Goal: Task Accomplishment & Management: Use online tool/utility

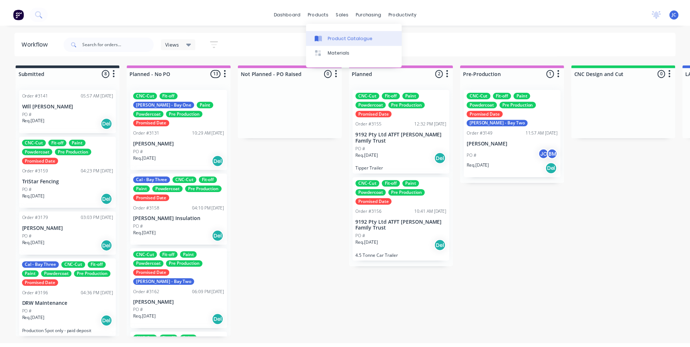
scroll to position [19, 0]
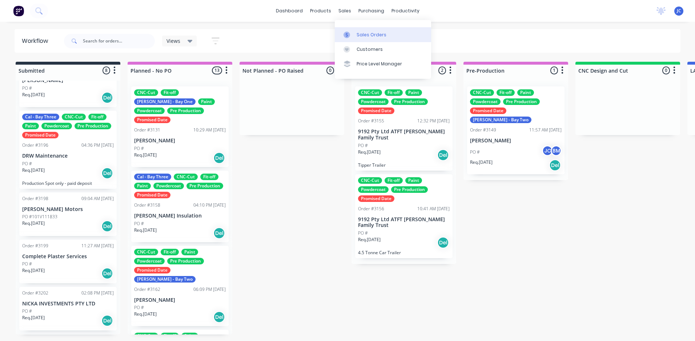
click at [362, 37] on div "Sales Orders" at bounding box center [372, 35] width 30 height 7
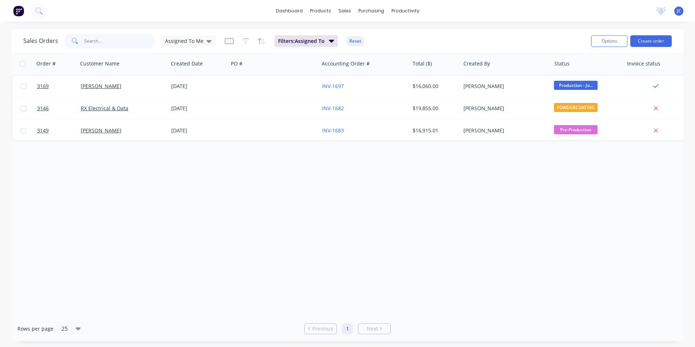
click at [117, 41] on input "text" at bounding box center [119, 41] width 71 height 15
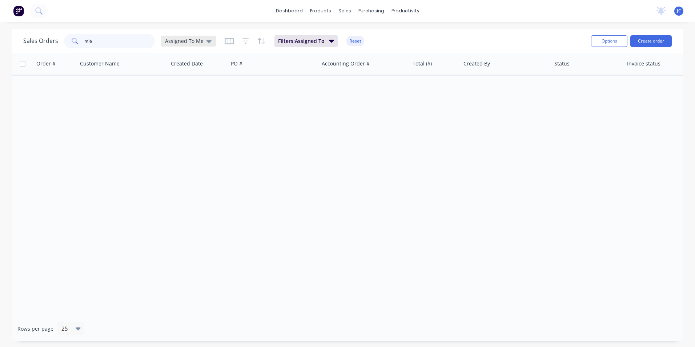
type input "mia"
click at [207, 43] on icon at bounding box center [209, 41] width 5 height 8
click at [210, 103] on button "None" at bounding box center [204, 103] width 83 height 8
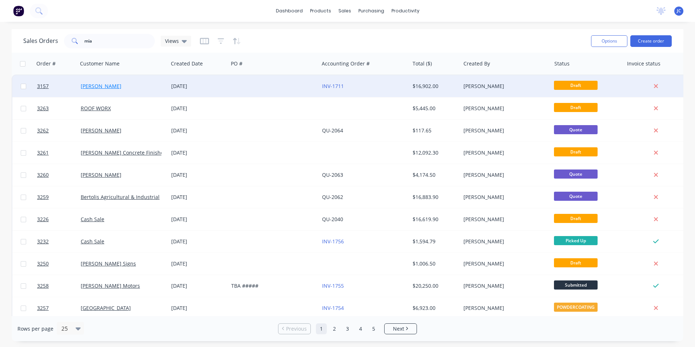
click at [95, 88] on link "[PERSON_NAME]" at bounding box center [101, 86] width 41 height 7
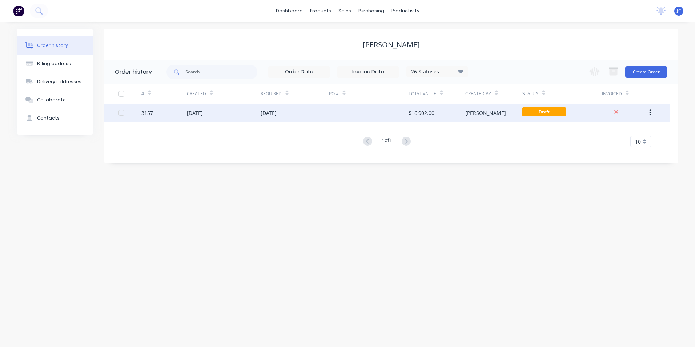
click at [214, 111] on div "[DATE]" at bounding box center [224, 113] width 74 height 18
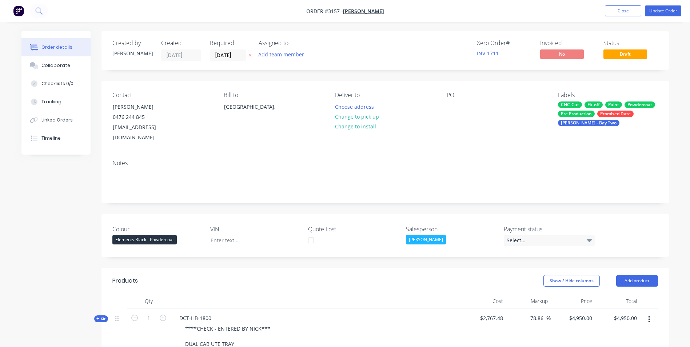
click at [587, 121] on div "[PERSON_NAME] - Bay Two" at bounding box center [588, 123] width 61 height 7
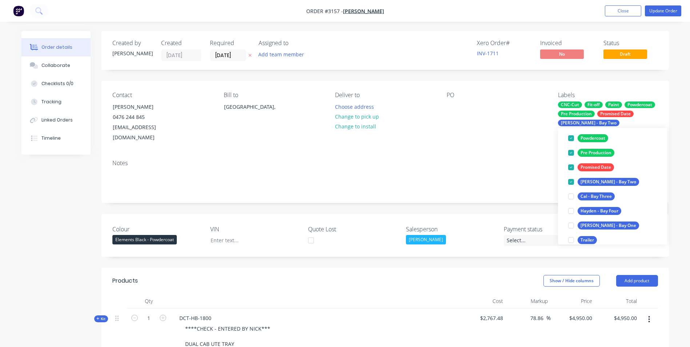
scroll to position [102, 0]
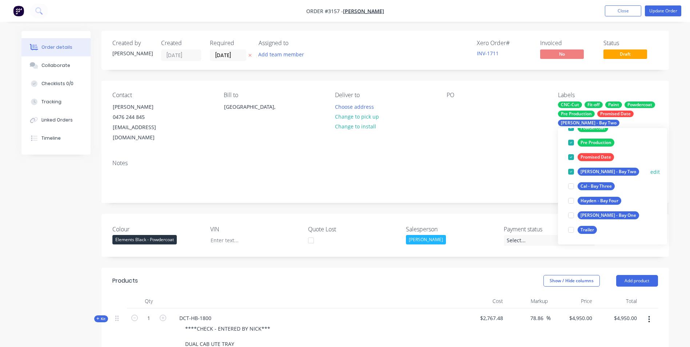
click at [571, 172] on div at bounding box center [571, 171] width 15 height 15
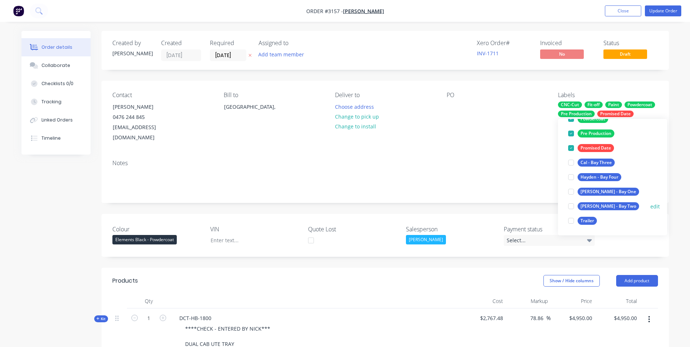
click at [573, 207] on div at bounding box center [571, 206] width 15 height 15
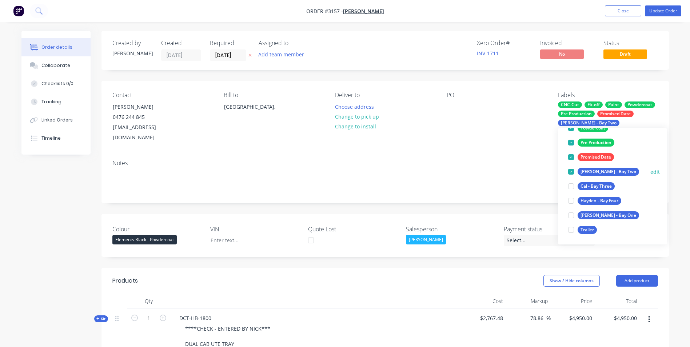
click at [571, 171] on div at bounding box center [571, 171] width 15 height 15
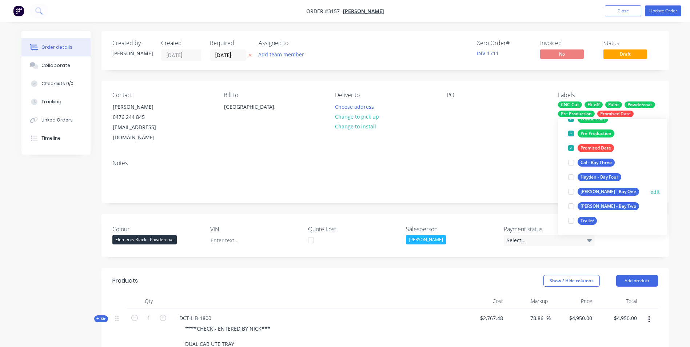
click at [573, 194] on div at bounding box center [571, 191] width 15 height 15
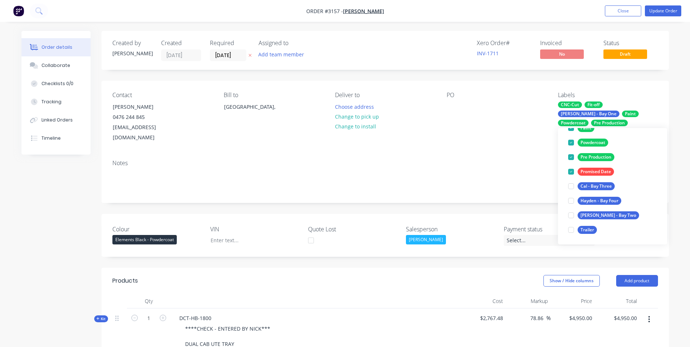
scroll to position [15, 0]
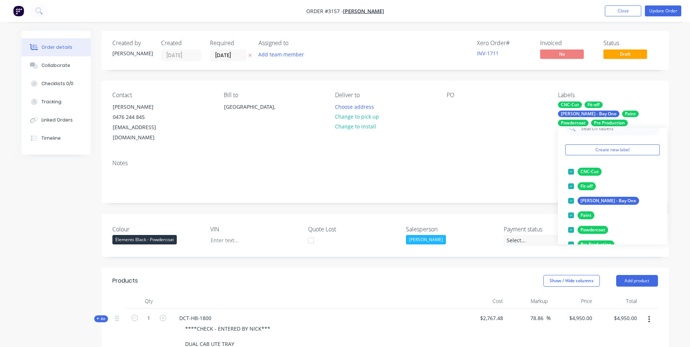
click at [510, 154] on div "Notes" at bounding box center [384, 178] width 567 height 49
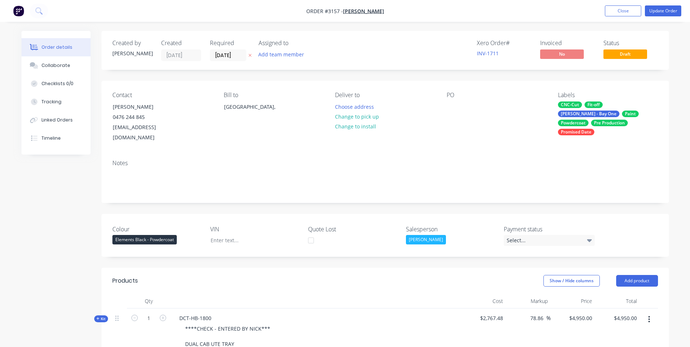
click at [631, 56] on span "Draft" at bounding box center [625, 53] width 44 height 9
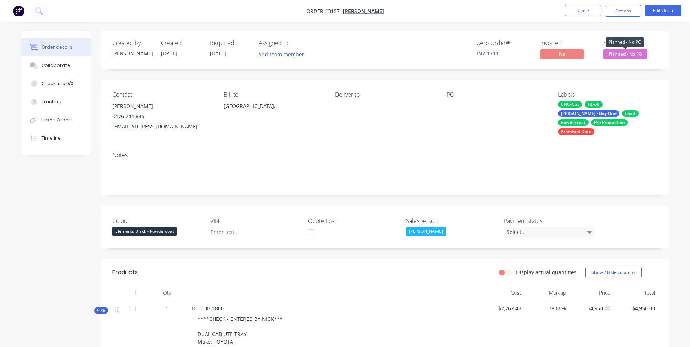
click at [638, 52] on span "Planned - No PO" at bounding box center [625, 53] width 44 height 9
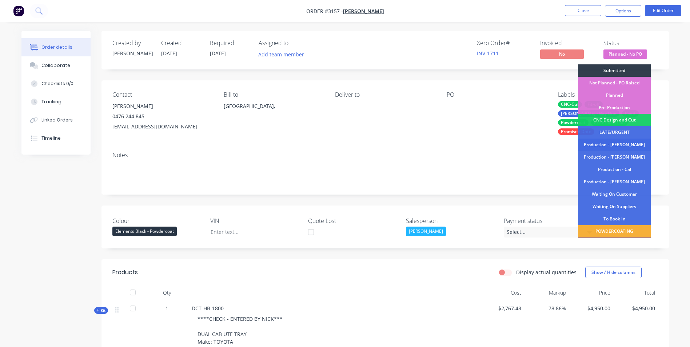
click at [626, 145] on div "Production - [PERSON_NAME]" at bounding box center [614, 145] width 73 height 12
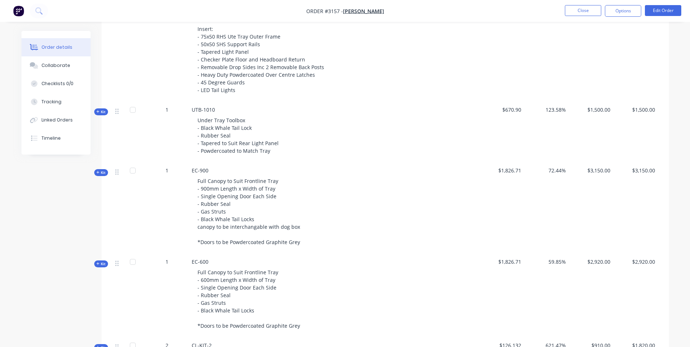
scroll to position [331, 0]
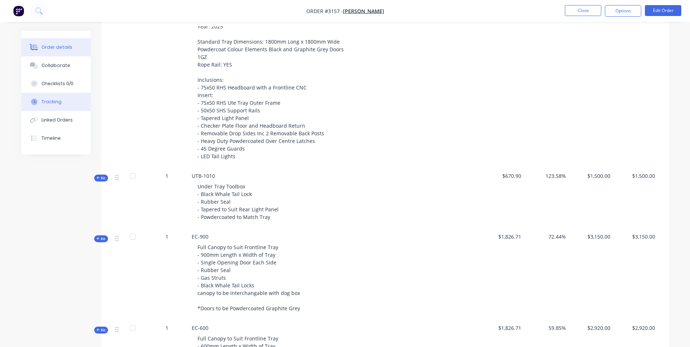
click at [48, 104] on div "Tracking" at bounding box center [51, 102] width 20 height 7
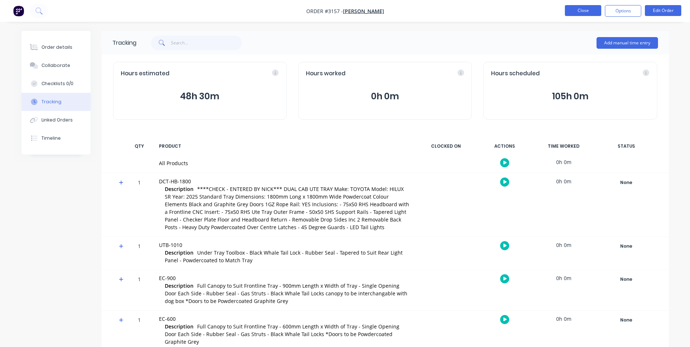
click at [577, 9] on button "Close" at bounding box center [583, 10] width 36 height 11
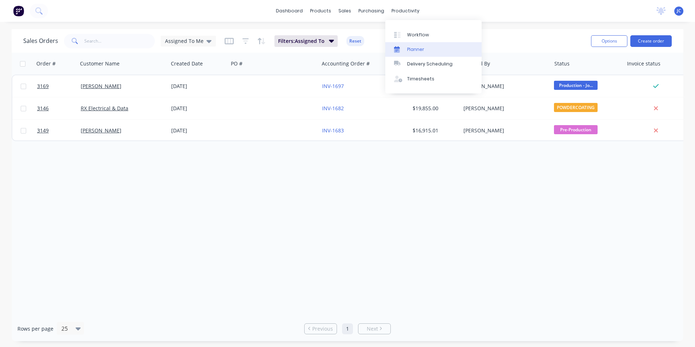
click at [413, 48] on div "Planner" at bounding box center [415, 49] width 17 height 7
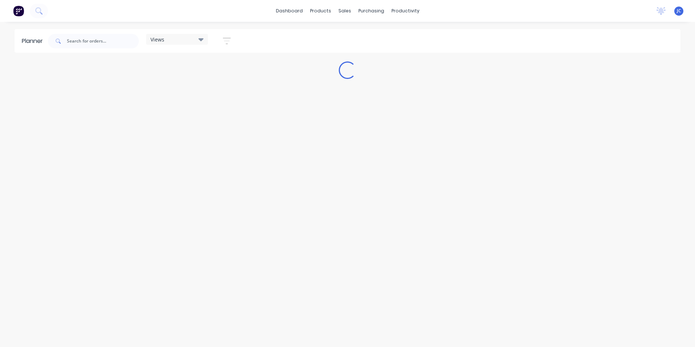
click at [185, 40] on div "Views" at bounding box center [177, 39] width 53 height 7
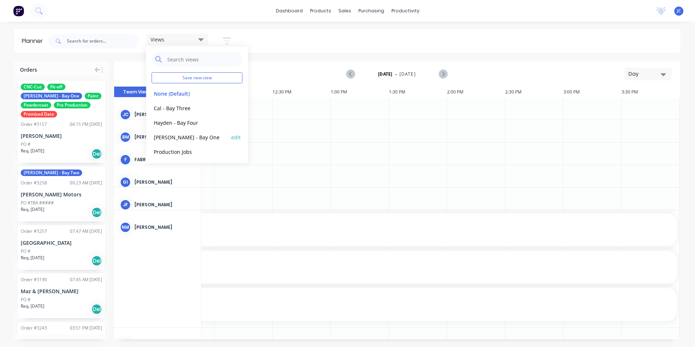
click at [181, 138] on button "[PERSON_NAME] - Bay One" at bounding box center [190, 137] width 77 height 8
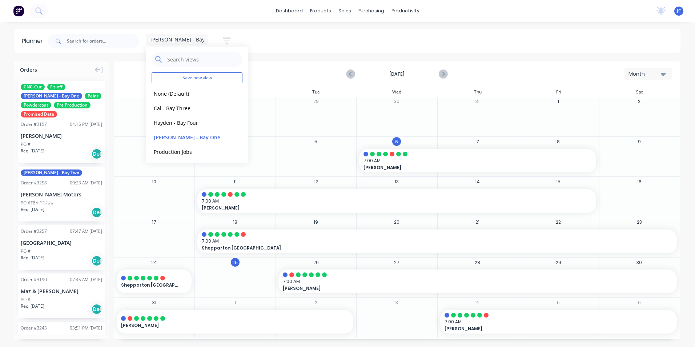
scroll to position [2, 0]
click at [299, 153] on div at bounding box center [316, 160] width 80 height 24
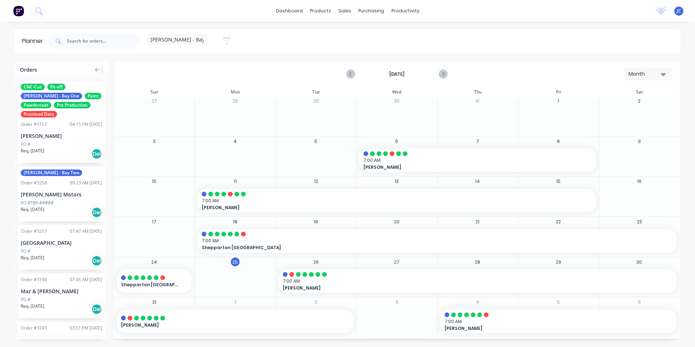
click at [198, 40] on div "[PERSON_NAME] - Bay One" at bounding box center [177, 39] width 53 height 7
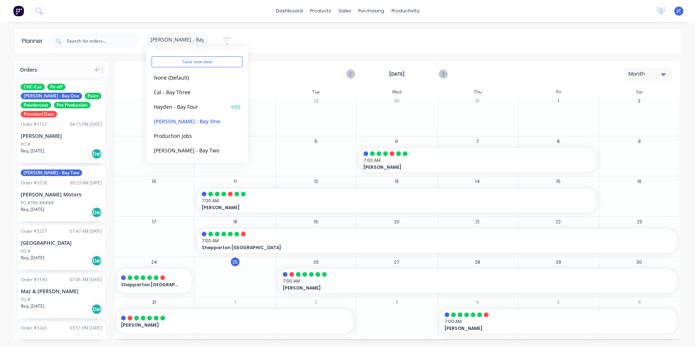
scroll to position [31, 0]
click at [186, 134] on button "[PERSON_NAME] - Bay Two" at bounding box center [190, 135] width 77 height 8
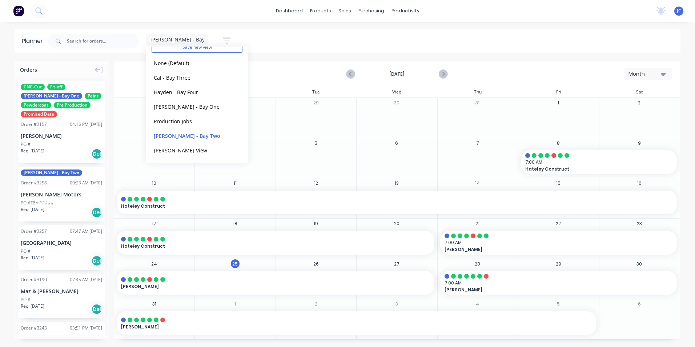
click at [385, 163] on div at bounding box center [397, 162] width 80 height 24
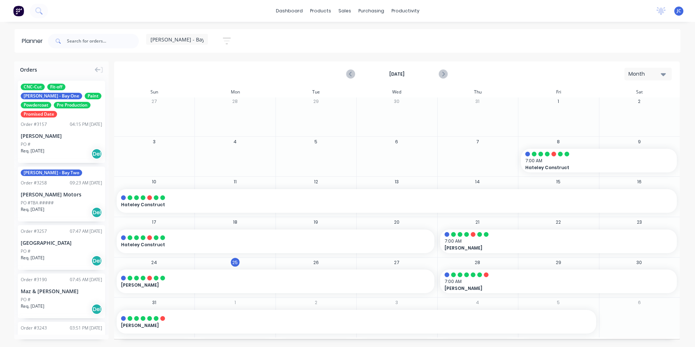
scroll to position [2, 0]
click at [445, 73] on icon "Next page" at bounding box center [443, 74] width 9 height 9
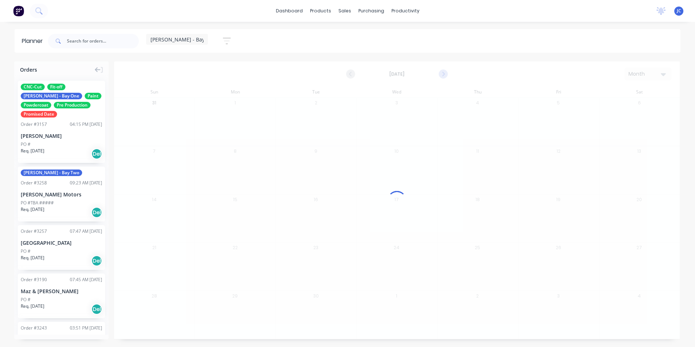
scroll to position [0, 0]
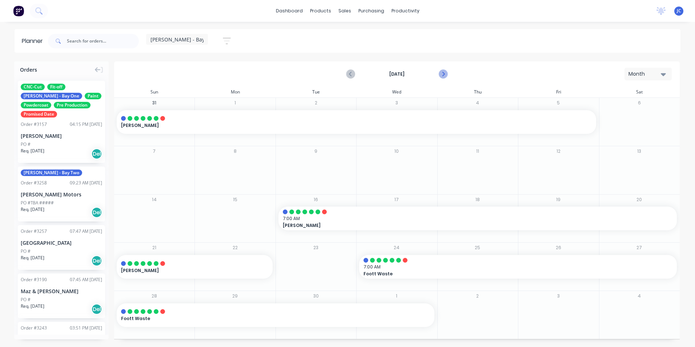
click at [441, 75] on icon "Next page" at bounding box center [443, 74] width 9 height 9
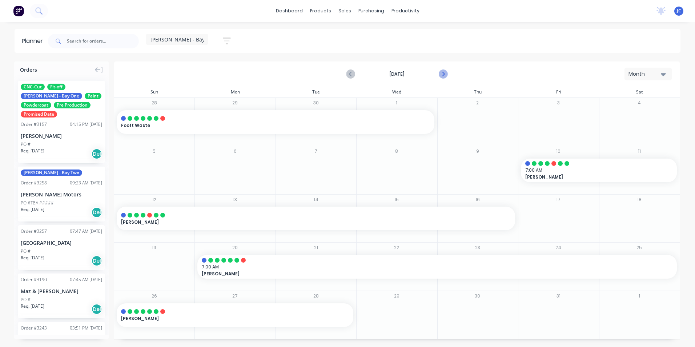
click at [443, 75] on icon "Next page" at bounding box center [443, 74] width 3 height 6
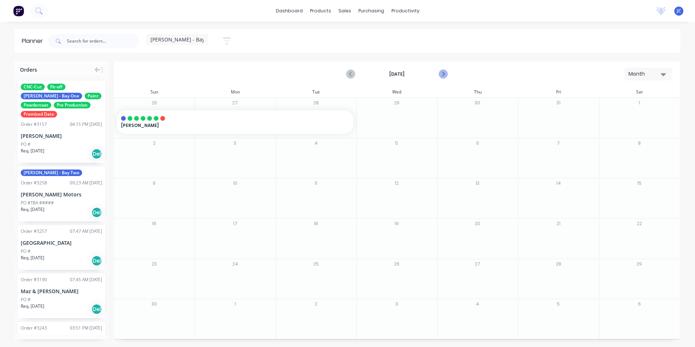
click at [444, 75] on icon "Next page" at bounding box center [443, 74] width 9 height 9
click at [345, 73] on button "Previous page" at bounding box center [351, 74] width 15 height 15
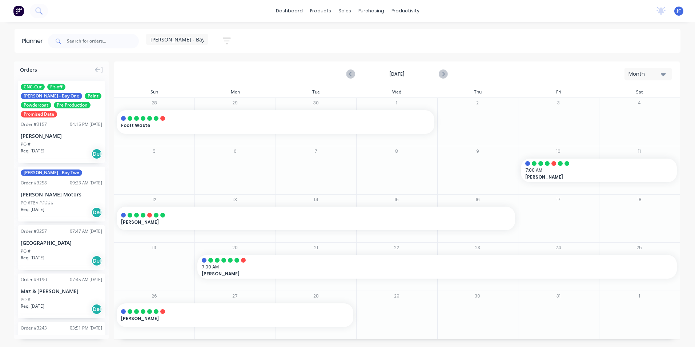
click at [343, 73] on div "October 2025 Month" at bounding box center [397, 74] width 564 height 24
click at [351, 79] on button "Previous page" at bounding box center [351, 74] width 15 height 15
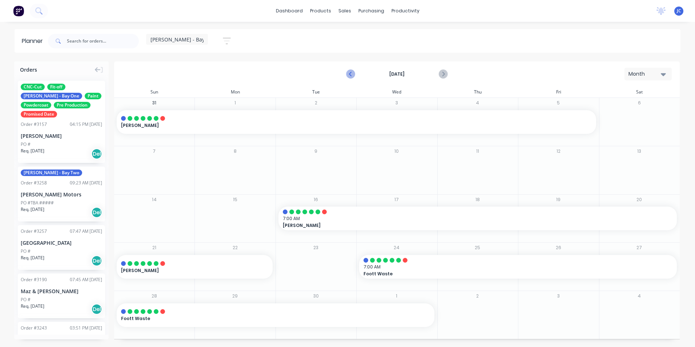
click at [351, 79] on button "Previous page" at bounding box center [351, 74] width 15 height 15
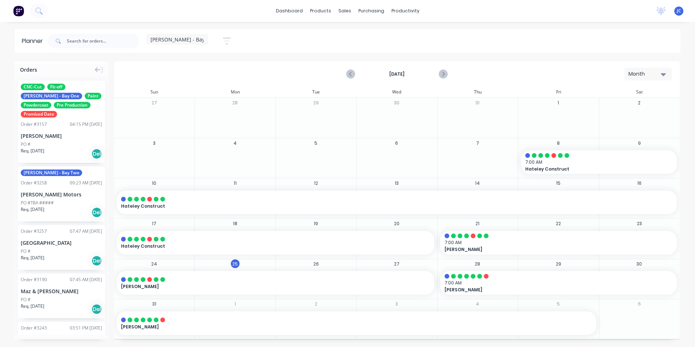
click at [80, 136] on div "[PERSON_NAME]" at bounding box center [61, 136] width 81 height 8
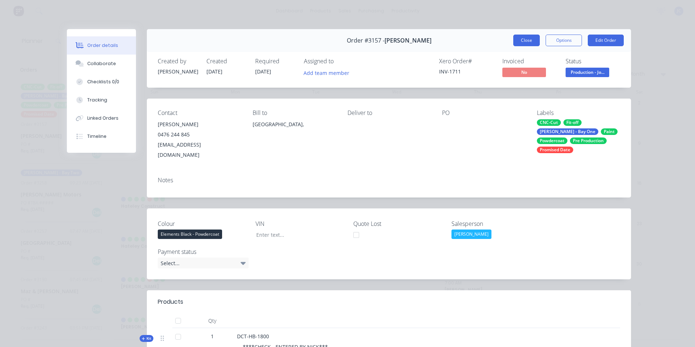
click at [529, 42] on button "Close" at bounding box center [527, 41] width 27 height 12
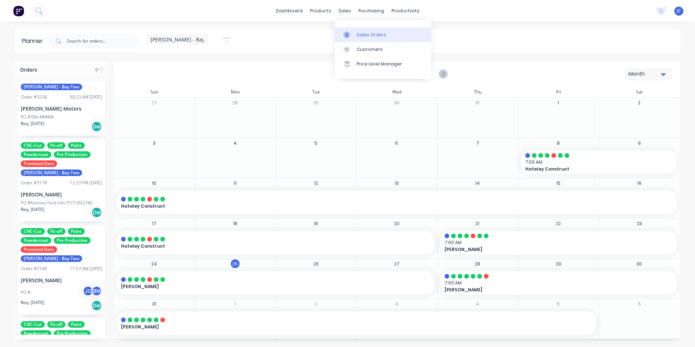
click at [367, 35] on div "Sales Orders" at bounding box center [372, 35] width 30 height 7
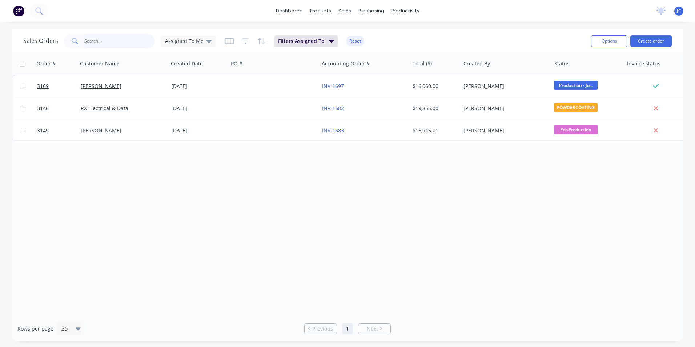
click at [113, 41] on input "text" at bounding box center [119, 41] width 71 height 15
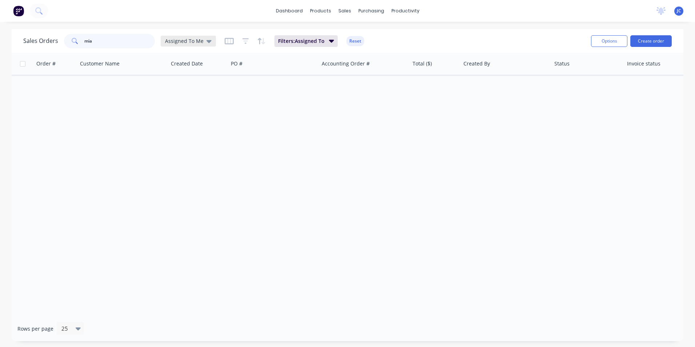
type input "mia"
click at [207, 39] on icon at bounding box center [209, 41] width 5 height 8
click at [212, 106] on button "None" at bounding box center [204, 103] width 83 height 8
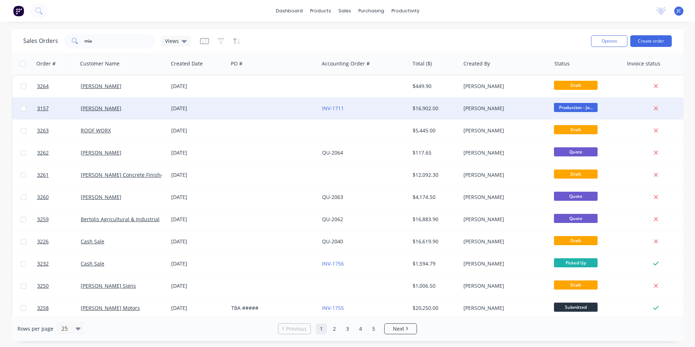
click at [116, 114] on div "[PERSON_NAME]" at bounding box center [123, 108] width 91 height 22
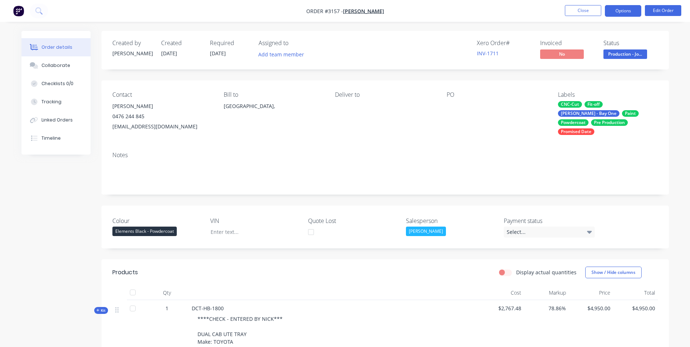
click at [622, 12] on button "Options" at bounding box center [623, 11] width 36 height 12
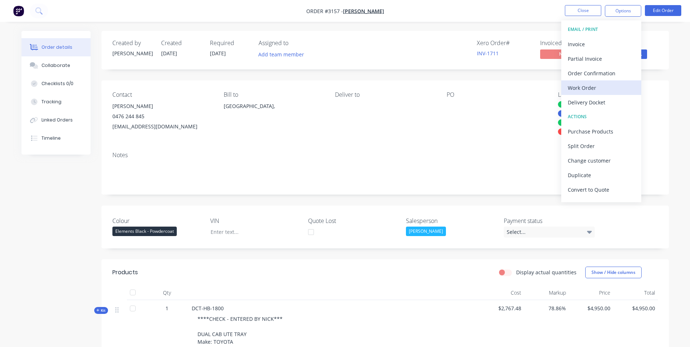
click at [608, 87] on div "Work Order" at bounding box center [601, 88] width 67 height 11
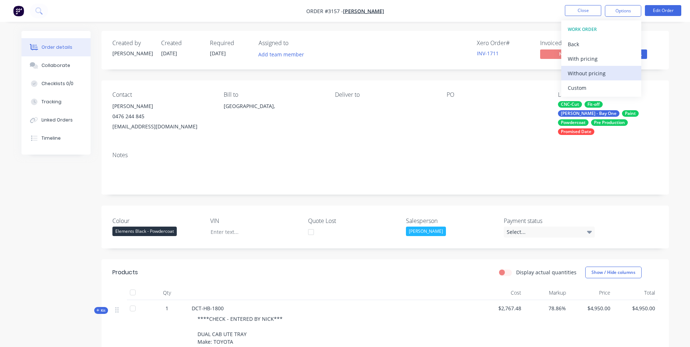
click at [606, 68] on div "Without pricing" at bounding box center [601, 73] width 67 height 11
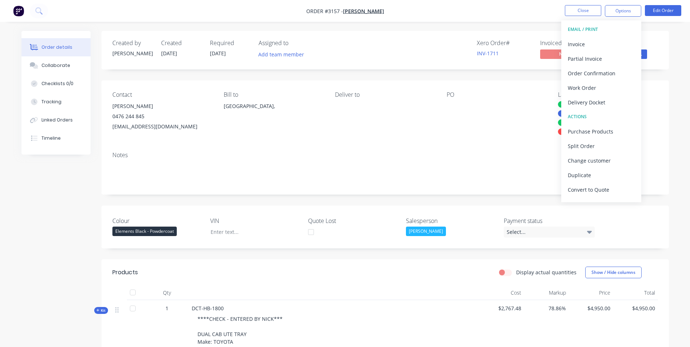
drag, startPoint x: 485, startPoint y: 140, endPoint x: 479, endPoint y: 139, distance: 5.9
click at [485, 140] on div "Contact Mia Balfour 0476 244 845 miabalfour13@gmail.com Bill to Australia, Deli…" at bounding box center [384, 112] width 567 height 65
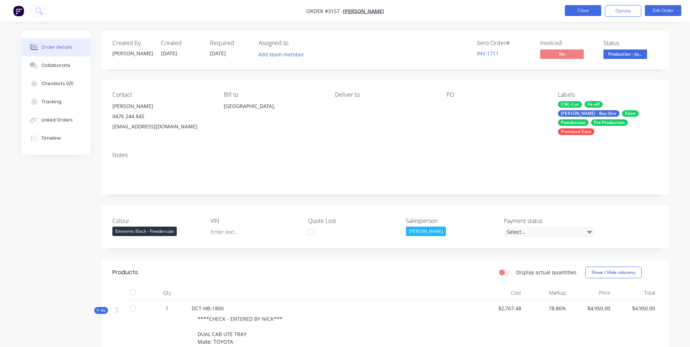
click at [588, 12] on button "Close" at bounding box center [583, 10] width 36 height 11
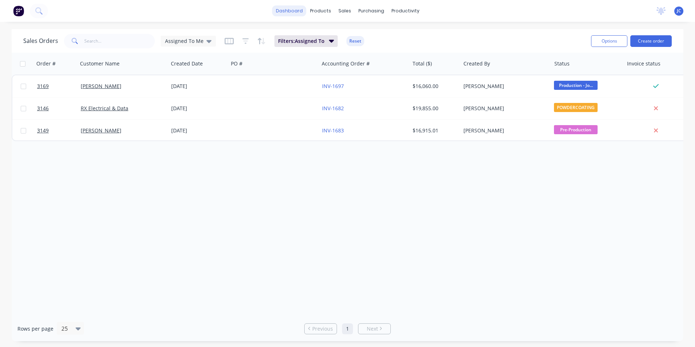
click at [307, 8] on link "dashboard" at bounding box center [289, 10] width 34 height 11
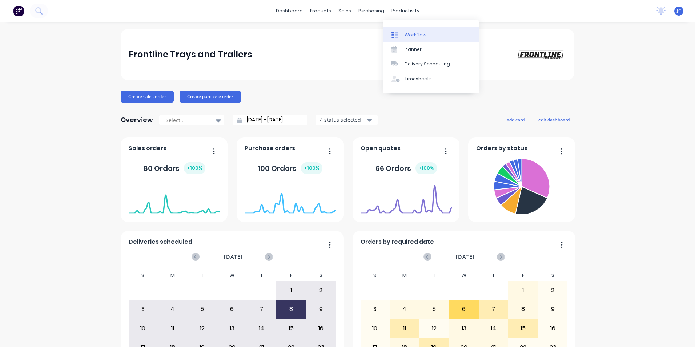
click at [437, 37] on link "Workflow" at bounding box center [431, 34] width 96 height 15
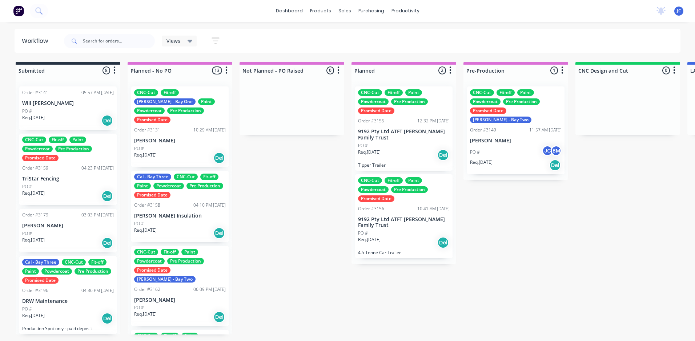
click at [207, 286] on div "CNC-Cut Fit-off Paint Powdercoat Pre Production Promised Date Ryan - Bay Two Or…" at bounding box center [179, 286] width 97 height 81
